Goal: Complete application form: Complete application form

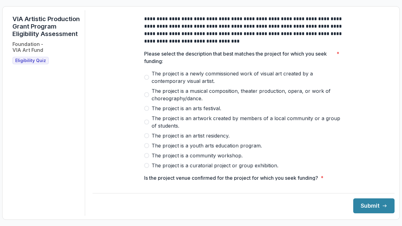
click at [193, 79] on span "The project is a newly commissioned work of visual art created by a contemporar…" at bounding box center [247, 77] width 191 height 15
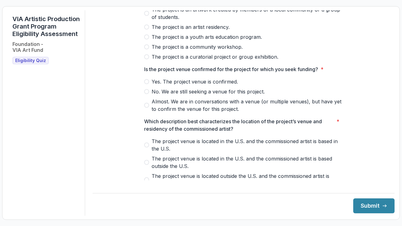
scroll to position [114, 0]
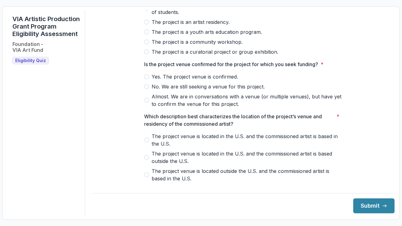
click at [201, 80] on span "Yes. The project venue is confirmed." at bounding box center [195, 76] width 86 height 7
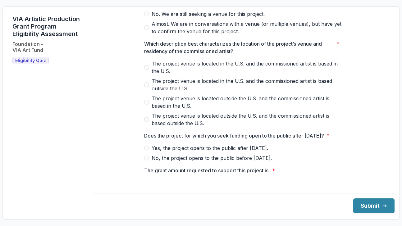
scroll to position [187, 0]
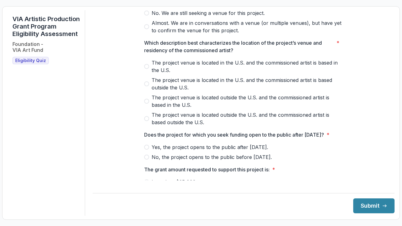
click at [203, 69] on span "The project venue is located in the U.S. and the commissioned artist is based i…" at bounding box center [247, 66] width 191 height 15
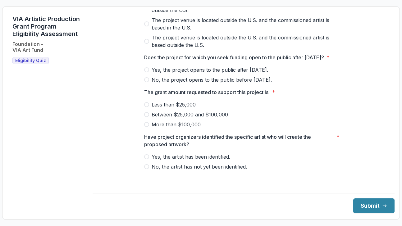
scroll to position [271, 0]
click at [203, 73] on span "Yes, the project opens to the public after May 1, 2026." at bounding box center [210, 69] width 116 height 7
click at [192, 107] on span "Less than $25,000" at bounding box center [174, 104] width 44 height 7
click at [221, 161] on span "Yes, the artist has been identified." at bounding box center [191, 156] width 79 height 7
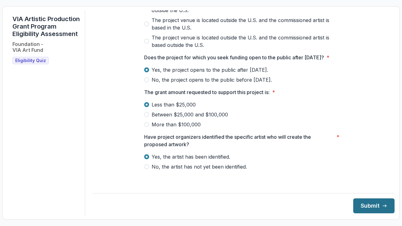
click at [356, 209] on button "Submit" at bounding box center [373, 205] width 41 height 15
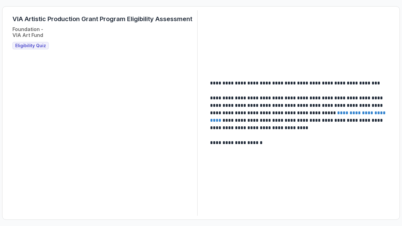
click at [33, 44] on span "Eligibility Quiz" at bounding box center [30, 45] width 31 height 5
click at [40, 47] on span "Eligibility Quiz" at bounding box center [30, 45] width 31 height 5
click at [351, 115] on link "**********" at bounding box center [298, 117] width 177 height 12
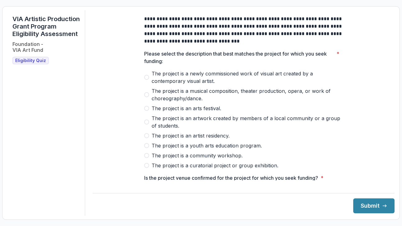
click at [225, 82] on span "The project is a newly commissioned work of visual art created by a contemporar…" at bounding box center [247, 77] width 191 height 15
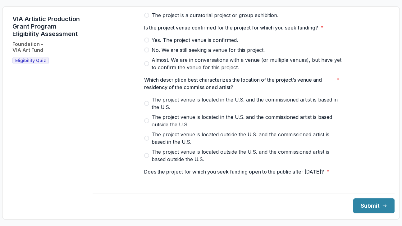
scroll to position [151, 0]
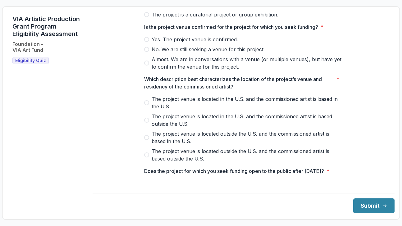
click at [218, 41] on span "Yes. The project venue is confirmed." at bounding box center [195, 39] width 86 height 7
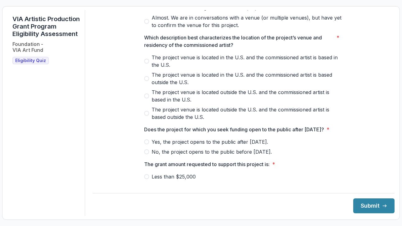
click at [214, 62] on span "The project venue is located in the U.S. and the commissioned artist is based i…" at bounding box center [247, 61] width 191 height 15
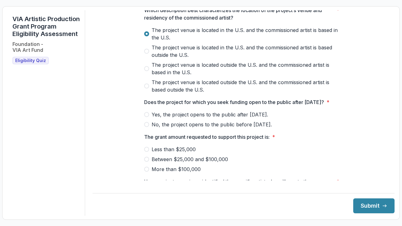
scroll to position [272, 0]
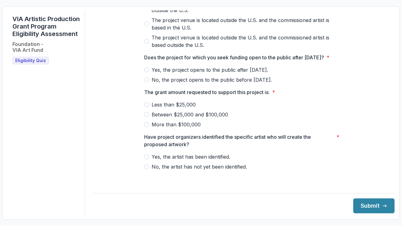
click at [217, 73] on span "Yes, the project opens to the public after May 1, 2026." at bounding box center [210, 69] width 116 height 7
click at [199, 116] on span "Between $25,000 and $100,000" at bounding box center [190, 114] width 76 height 7
click at [199, 159] on span "Yes, the artist has been identified." at bounding box center [191, 156] width 79 height 7
click at [357, 213] on div "**********" at bounding box center [244, 113] width 302 height 206
click at [358, 207] on button "Submit" at bounding box center [373, 205] width 41 height 15
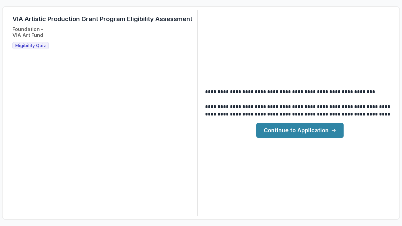
click at [318, 133] on link "Continue to Application" at bounding box center [299, 130] width 87 height 15
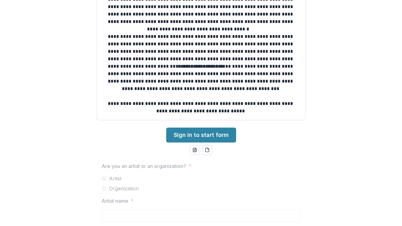
scroll to position [175, 0]
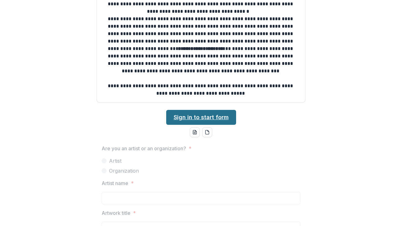
click at [223, 115] on link "Sign in to start form" at bounding box center [201, 117] width 70 height 15
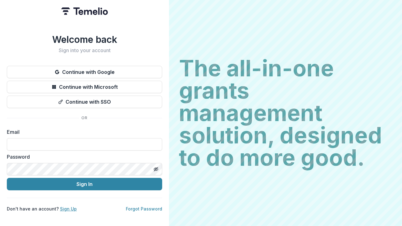
click at [65, 207] on link "Sign Up" at bounding box center [68, 208] width 17 height 5
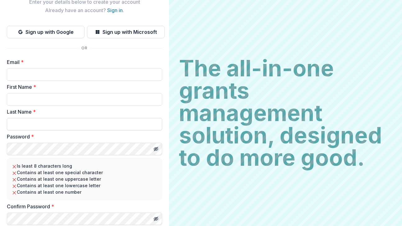
scroll to position [51, 0]
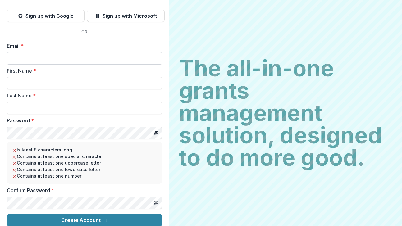
click at [58, 61] on input "Email *" at bounding box center [84, 58] width 155 height 12
type input "**********"
click at [66, 84] on input "First Name *" at bounding box center [84, 83] width 155 height 12
type input "****"
type input "*"
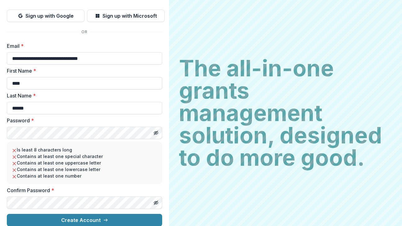
type input "******"
click at [157, 130] on icon "Toggle password visibility" at bounding box center [155, 132] width 5 height 5
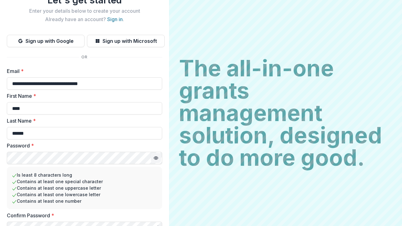
scroll to position [0, 0]
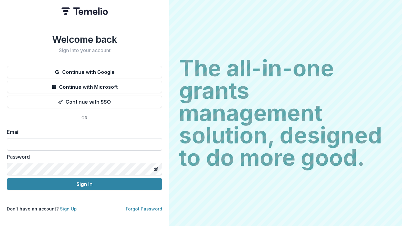
click at [42, 142] on input at bounding box center [84, 144] width 155 height 12
type input "**********"
click at [7, 178] on button "Sign In" at bounding box center [84, 184] width 155 height 12
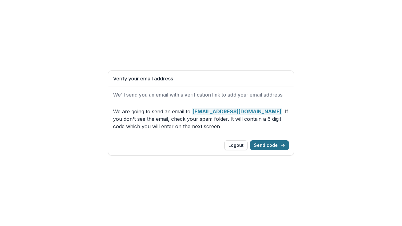
click at [272, 148] on button "Send code" at bounding box center [269, 145] width 39 height 10
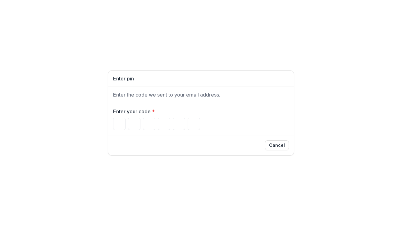
paste input "******"
type input "*"
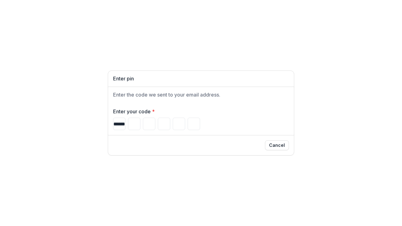
type input "*"
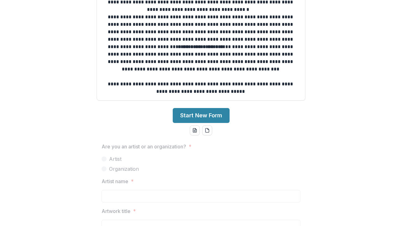
scroll to position [210, 0]
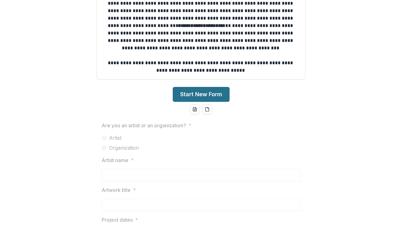
click at [220, 95] on button "Start New Form" at bounding box center [201, 94] width 57 height 15
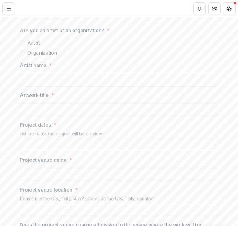
scroll to position [106, 0]
click at [49, 53] on span "Organization" at bounding box center [42, 51] width 30 height 7
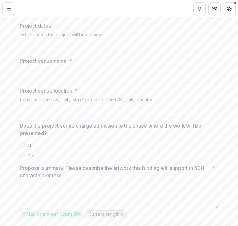
scroll to position [571, 0]
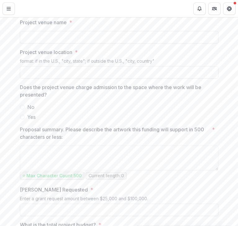
click at [27, 108] on span "No" at bounding box center [30, 106] width 7 height 7
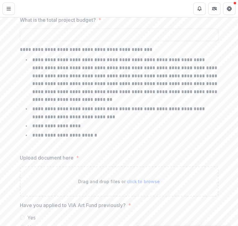
scroll to position [809, 0]
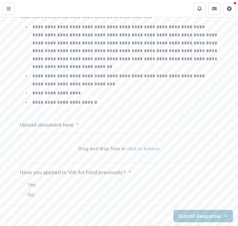
click at [28, 196] on span "No" at bounding box center [30, 194] width 7 height 7
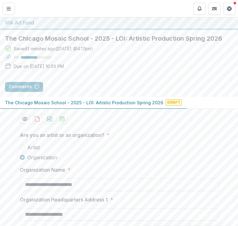
scroll to position [0, 0]
